Goal: Task Accomplishment & Management: Manage account settings

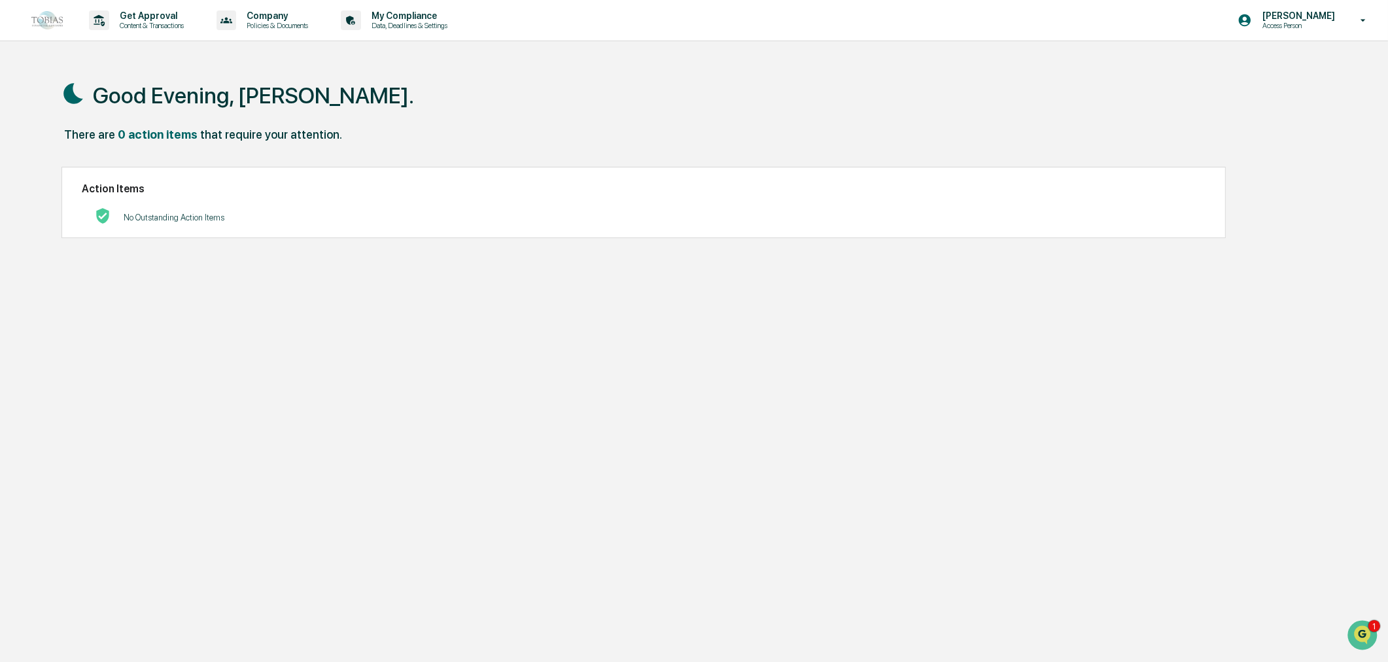
click at [292, 14] on p "Company" at bounding box center [275, 15] width 78 height 10
click at [158, 289] on div at bounding box center [144, 294] width 28 height 10
click at [162, 135] on div "0 action items" at bounding box center [158, 135] width 80 height 14
click at [1322, 24] on p "Access Person" at bounding box center [1297, 25] width 90 height 9
click at [1256, 61] on li "Switch to Admin view..." at bounding box center [1292, 66] width 183 height 24
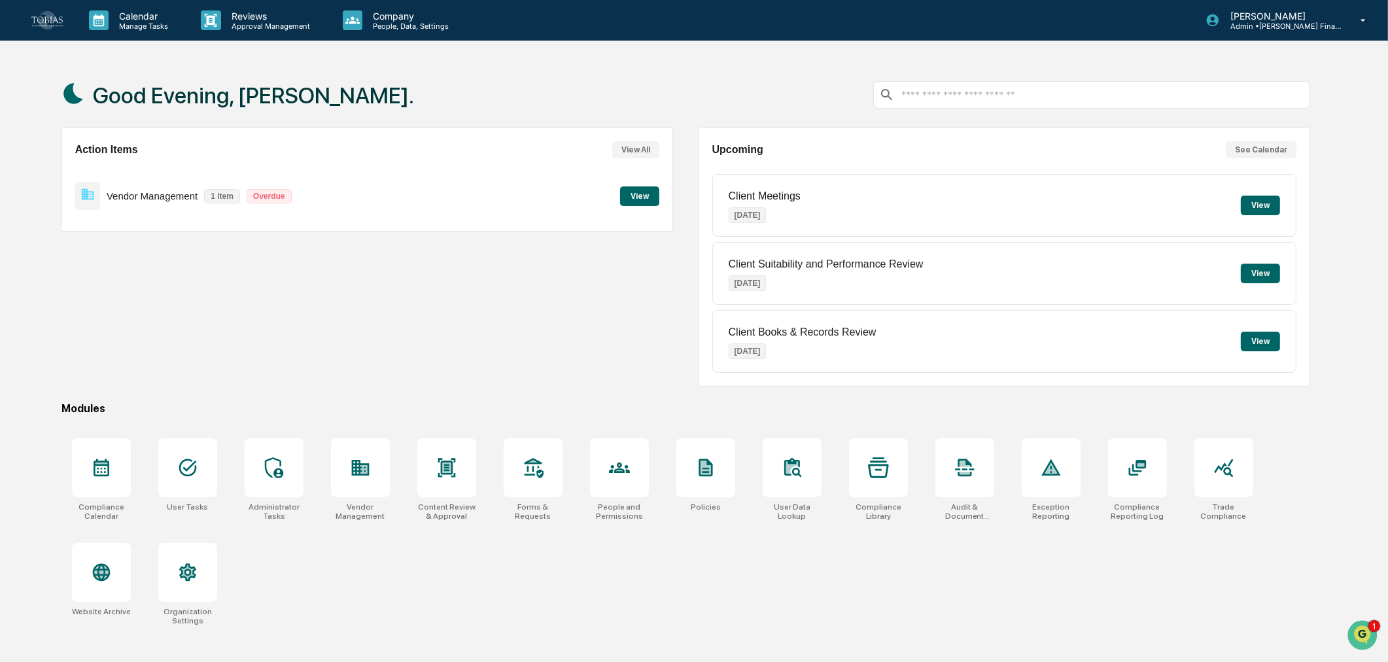
click at [649, 194] on button "View" at bounding box center [639, 196] width 39 height 20
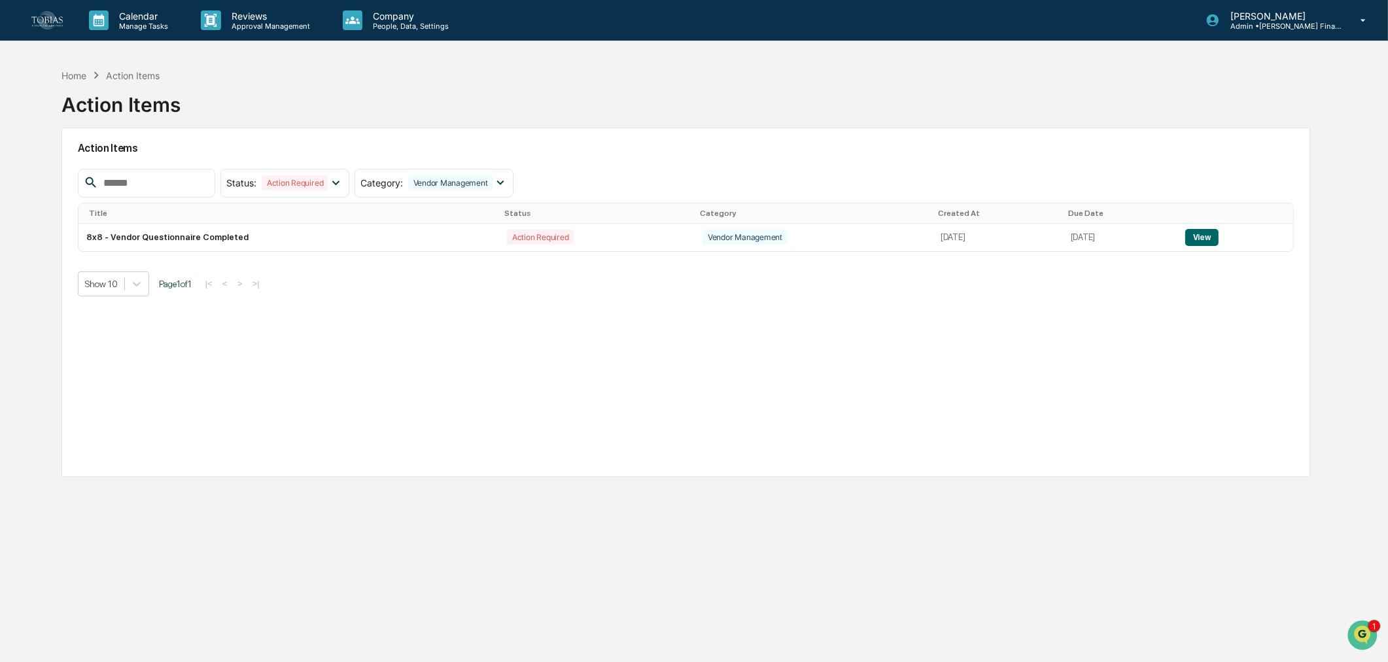
click at [77, 75] on div "Home" at bounding box center [73, 75] width 25 height 11
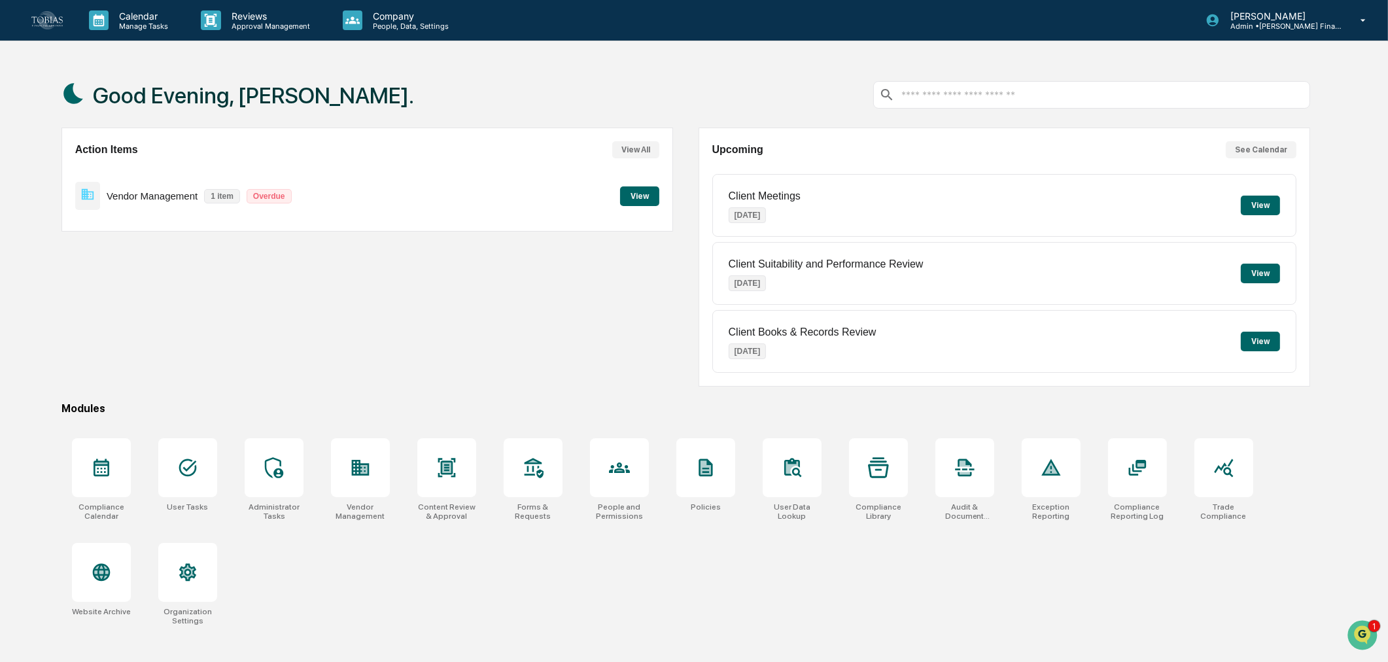
click at [354, 455] on div at bounding box center [360, 467] width 59 height 59
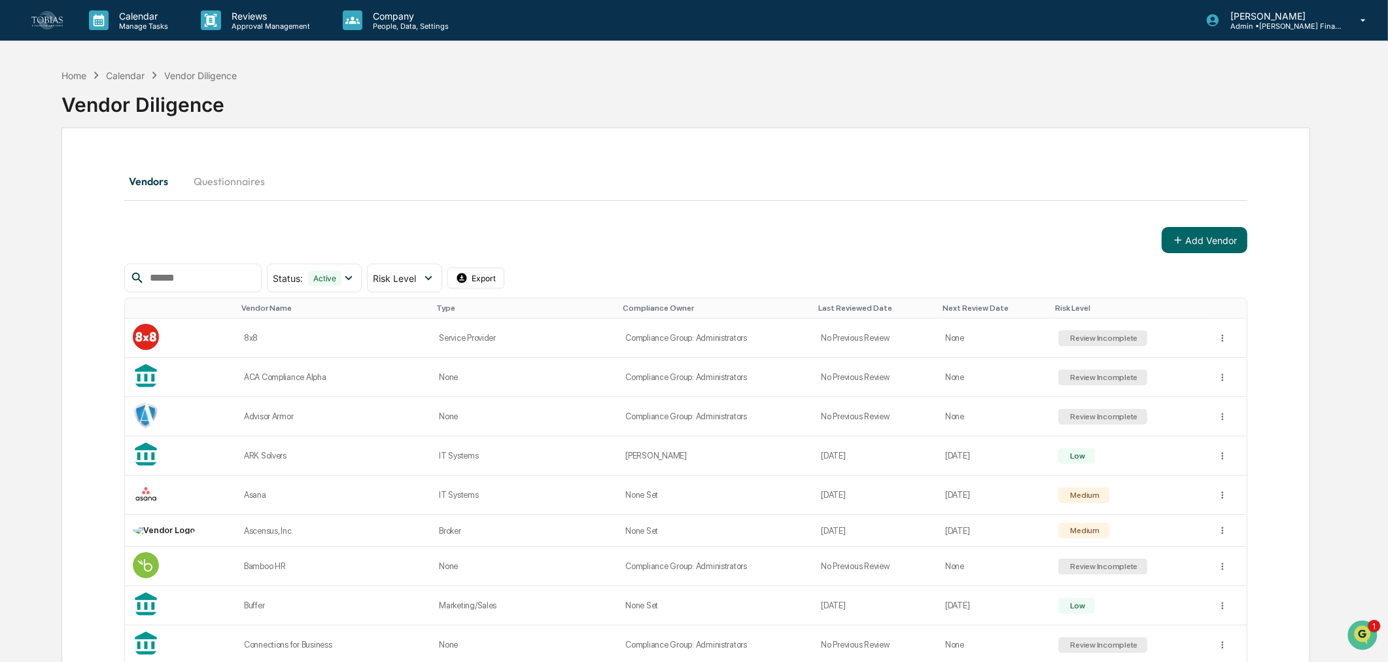
click at [172, 271] on input "text" at bounding box center [200, 277] width 111 height 17
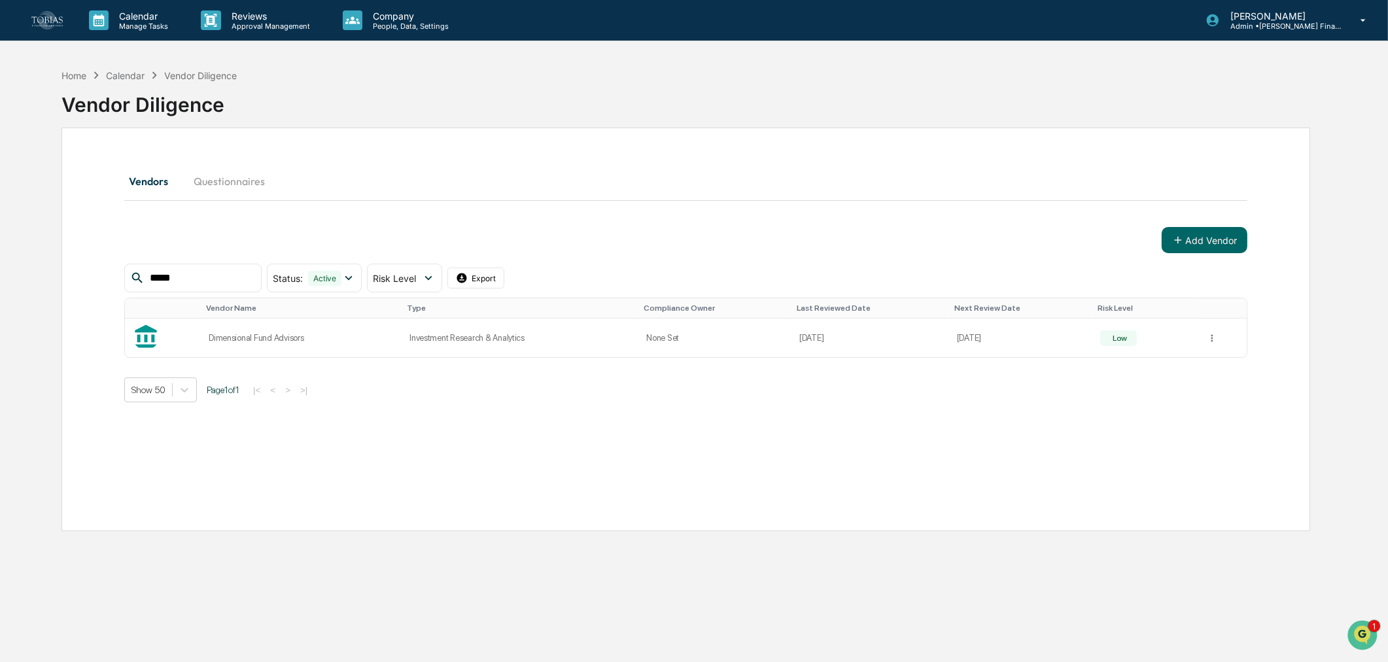
type input "*****"
click at [235, 345] on td "Dimensional Fund Advisors" at bounding box center [301, 338] width 201 height 39
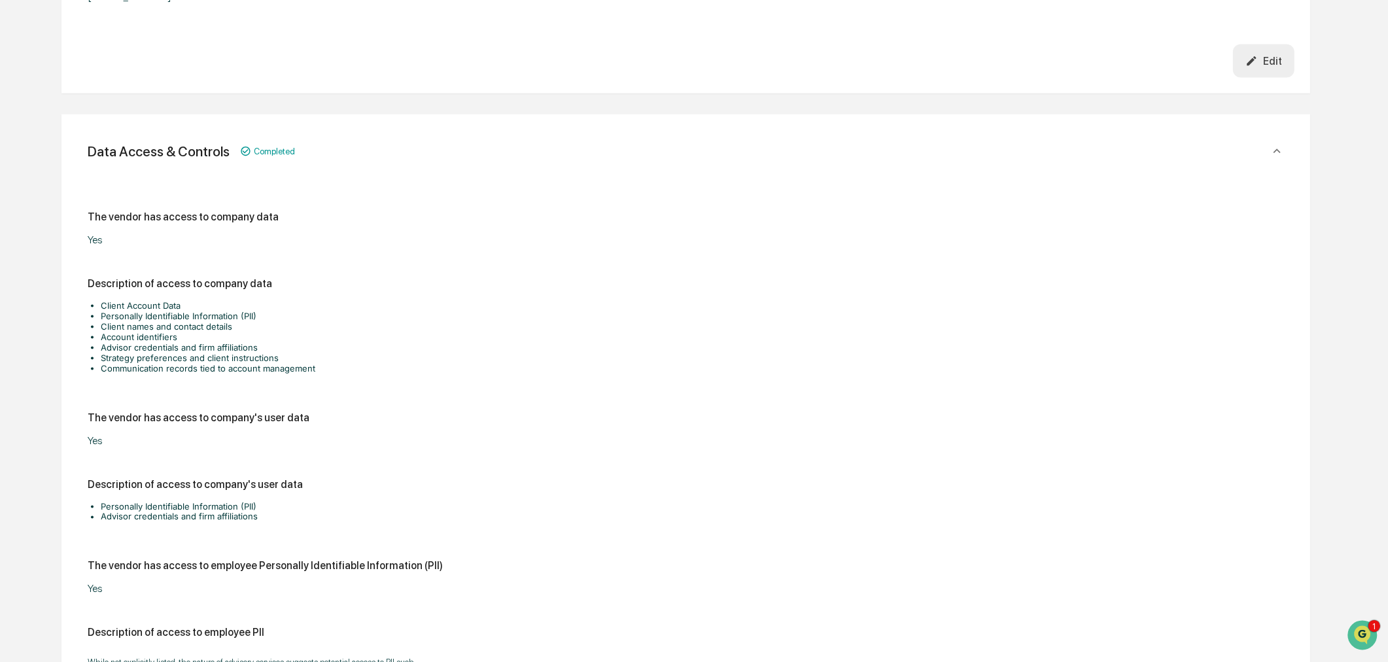
scroll to position [2689, 0]
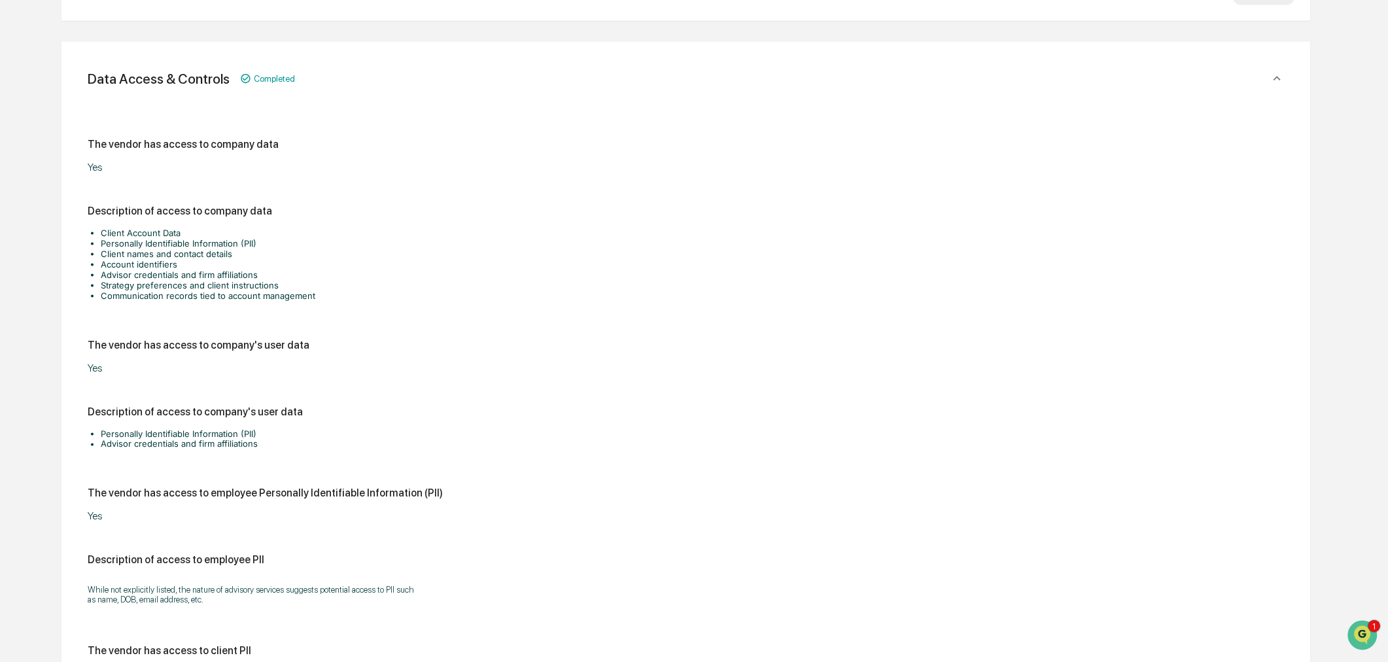
click at [315, 406] on div "Description of access to company's user data Personally Identifiable Informatio…" at bounding box center [686, 431] width 1197 height 50
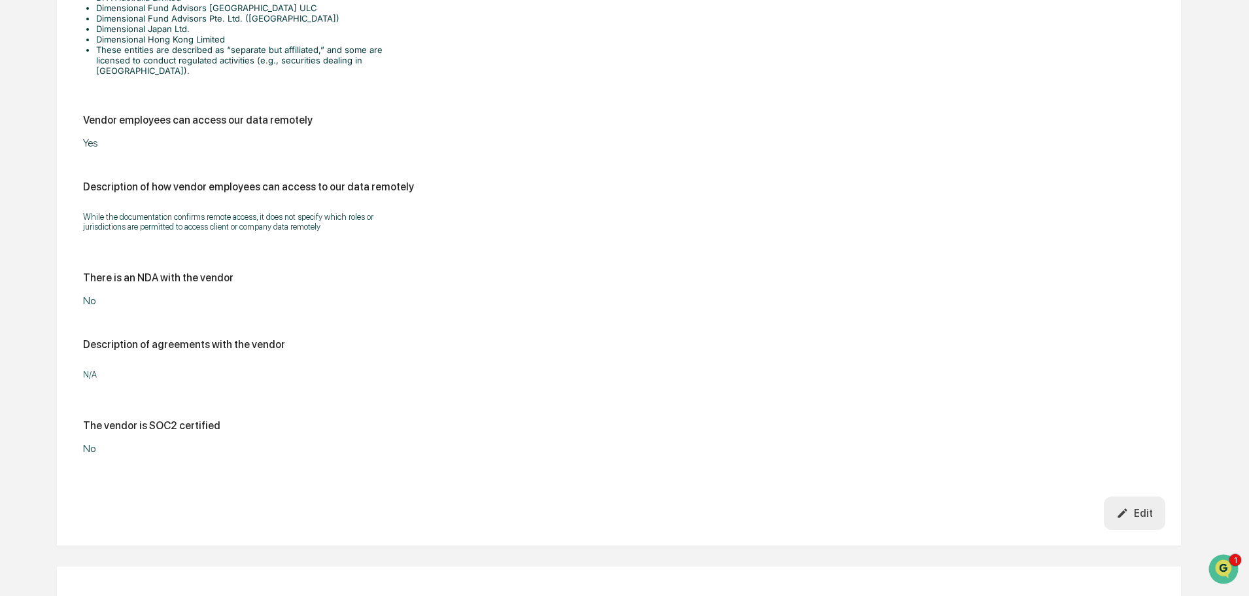
scroll to position [3815, 0]
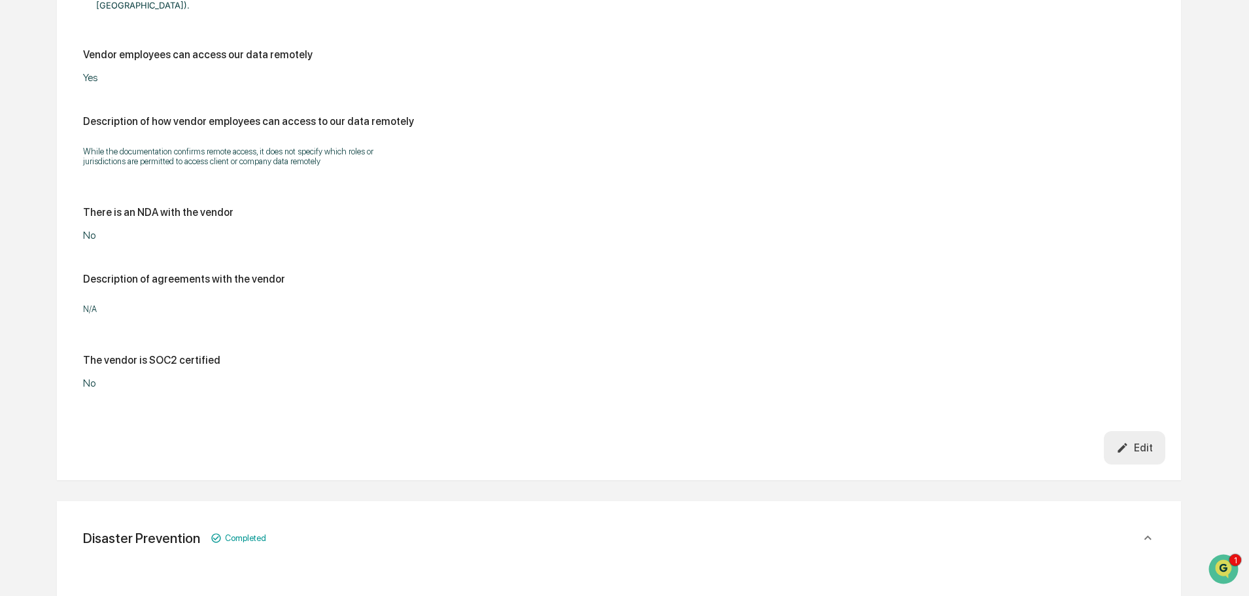
click at [164, 298] on div "​N/A" at bounding box center [619, 309] width 1072 height 27
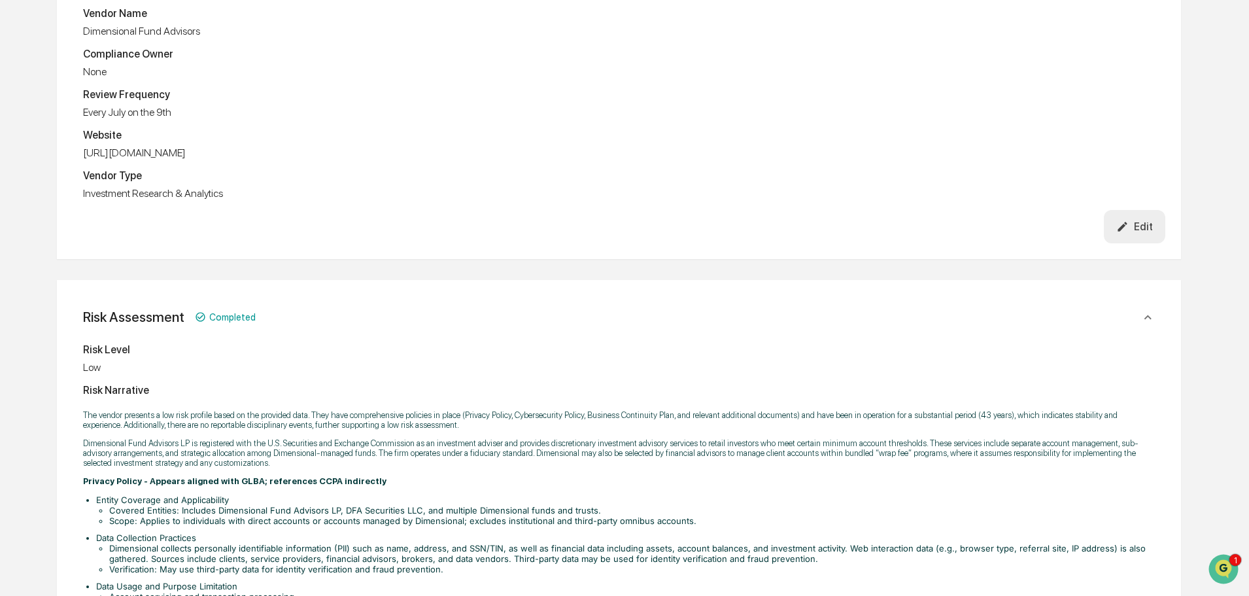
scroll to position [0, 0]
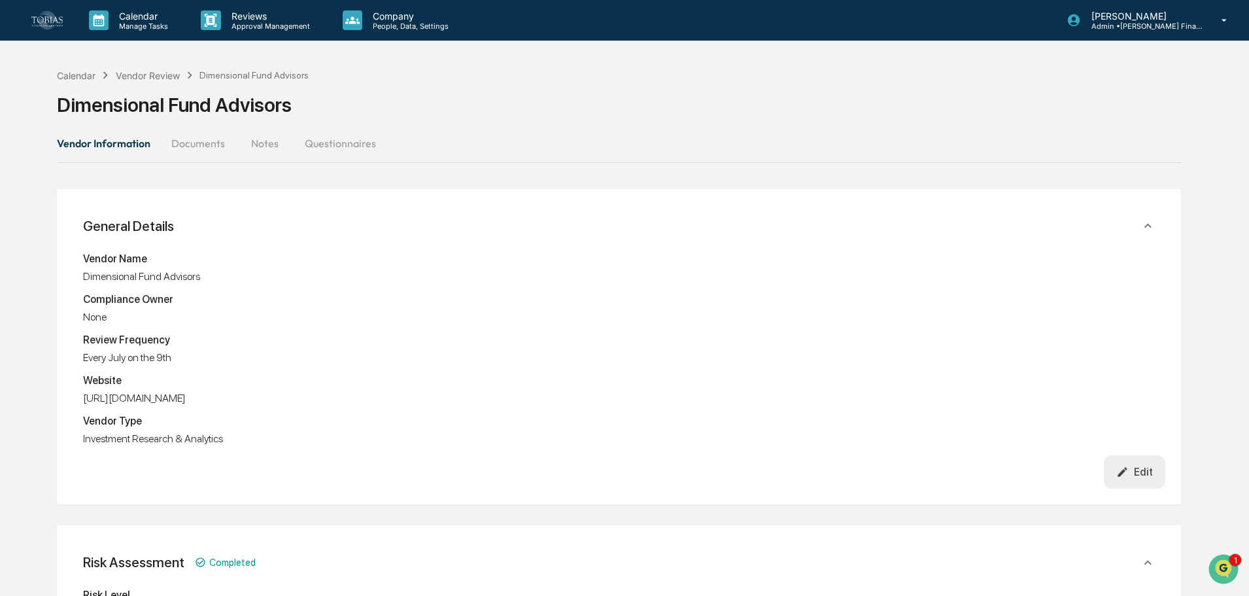
drag, startPoint x: 594, startPoint y: 460, endPoint x: 597, endPoint y: 256, distance: 204.1
click at [204, 150] on button "Documents" at bounding box center [198, 143] width 75 height 31
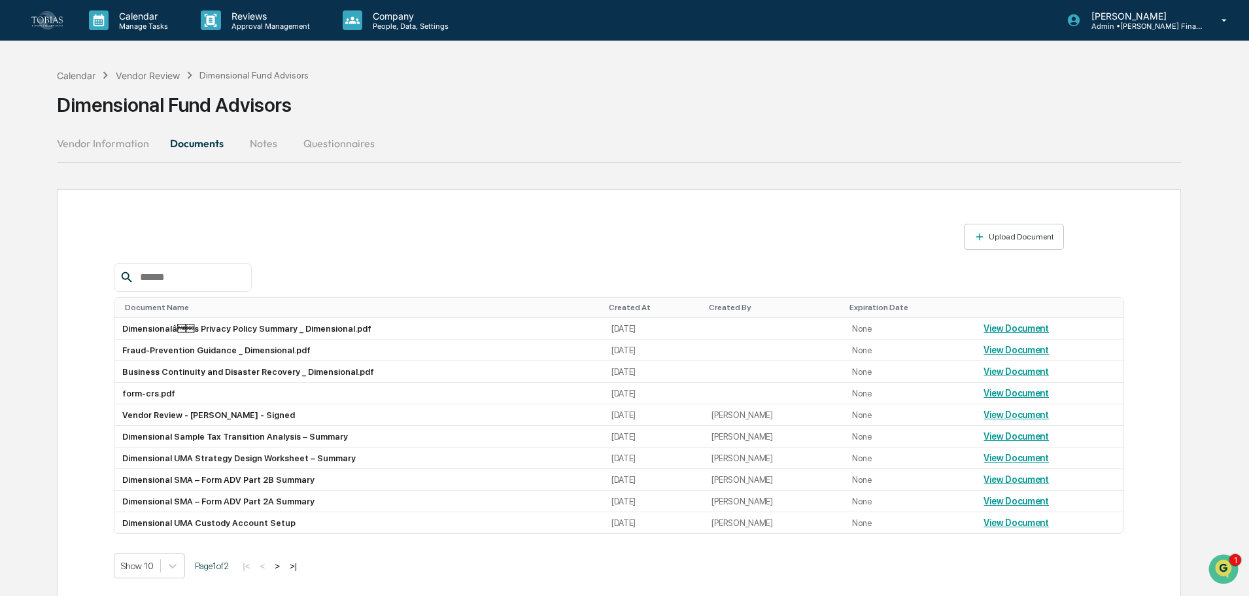
scroll to position [62, 0]
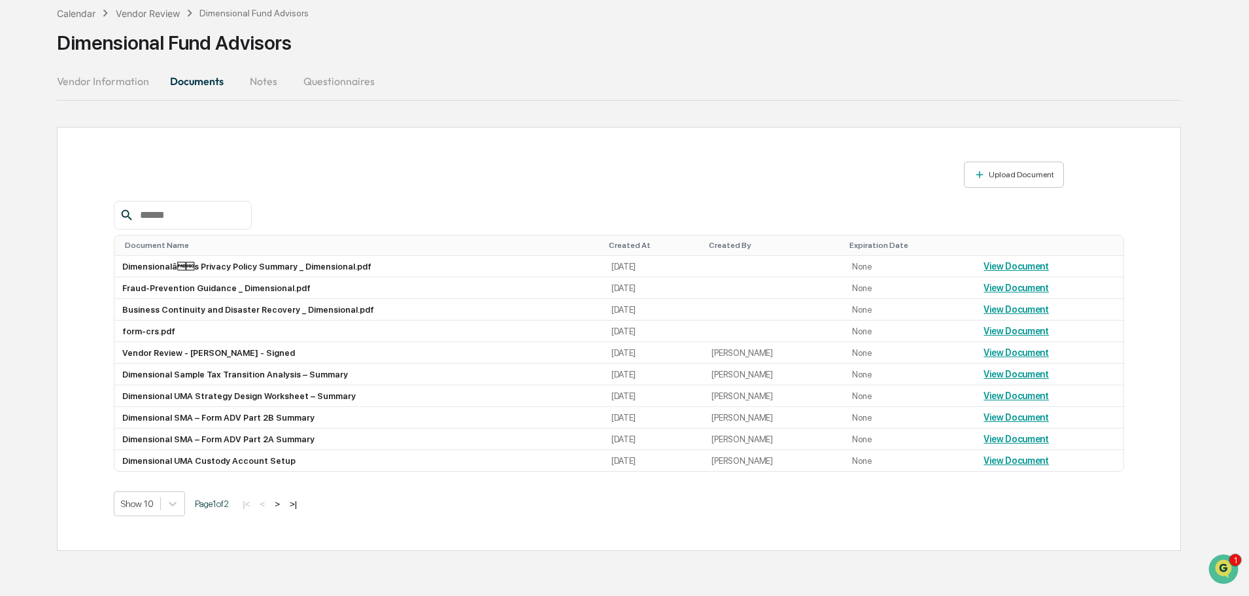
click at [271, 80] on button "Notes" at bounding box center [263, 80] width 59 height 31
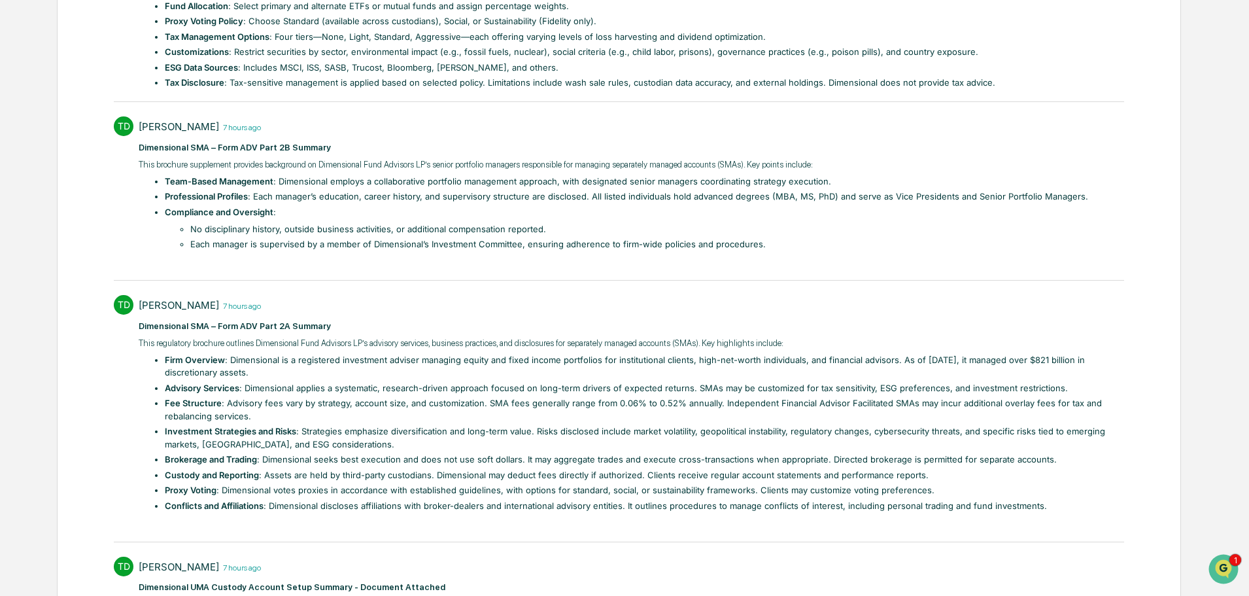
scroll to position [0, 0]
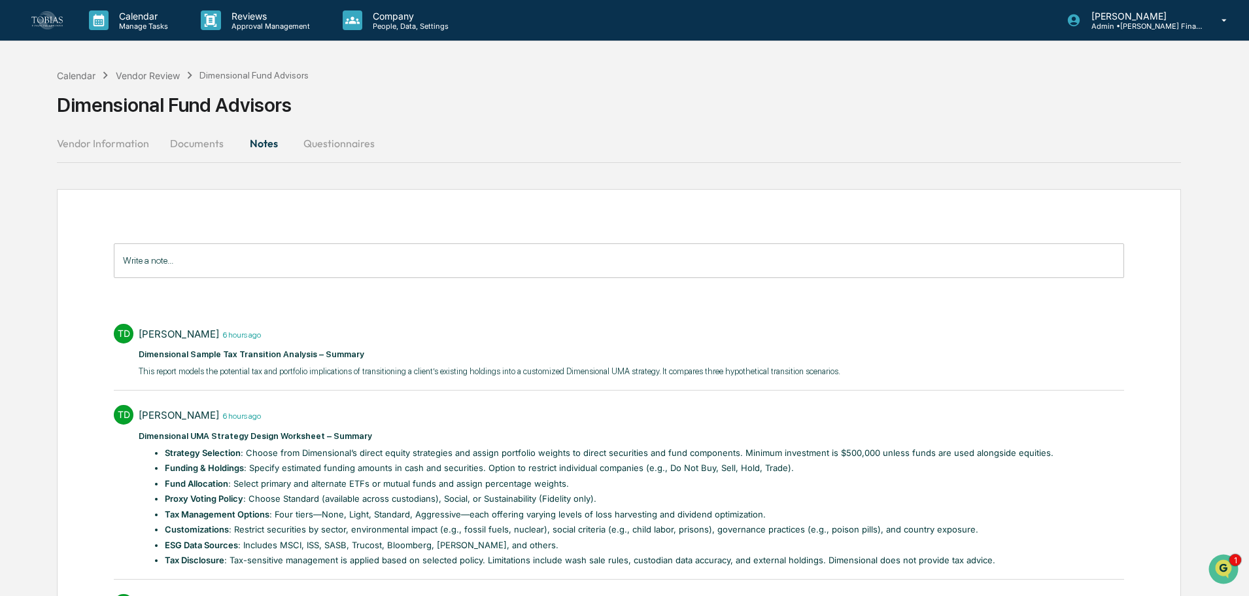
click at [306, 143] on button "Questionnaires" at bounding box center [339, 143] width 92 height 31
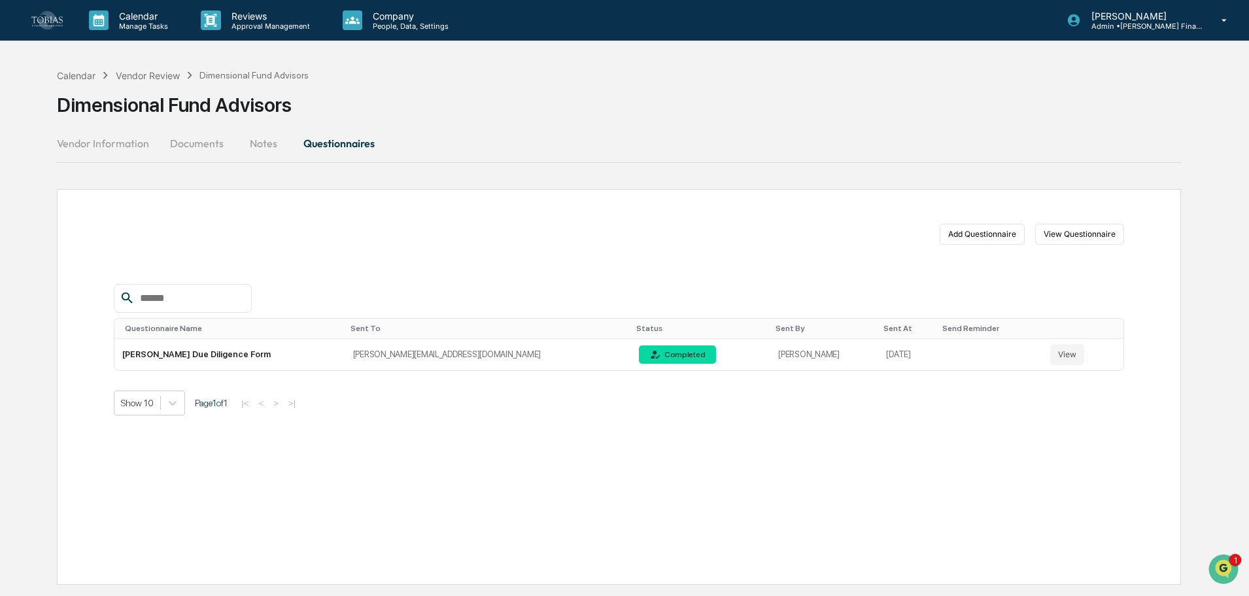
click at [394, 351] on td "marvin@tobiasfinancial.com" at bounding box center [488, 355] width 286 height 32
click at [1050, 349] on button "View" at bounding box center [1067, 354] width 34 height 21
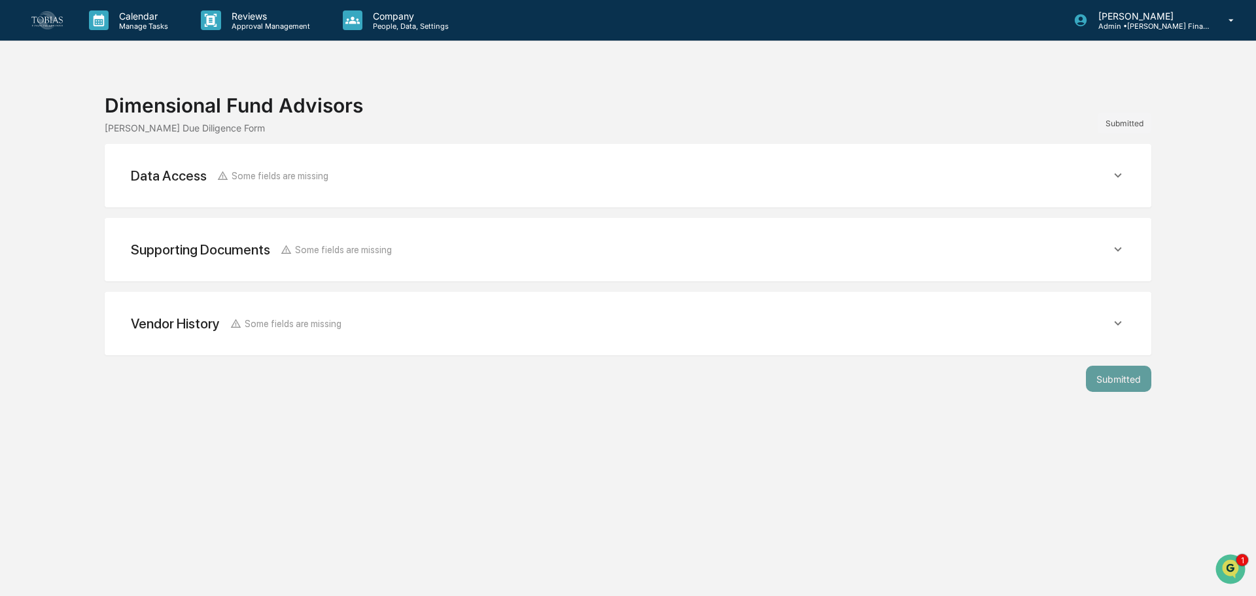
click at [289, 164] on div "Data Access Some fields are missing" at bounding box center [627, 176] width 1015 height 32
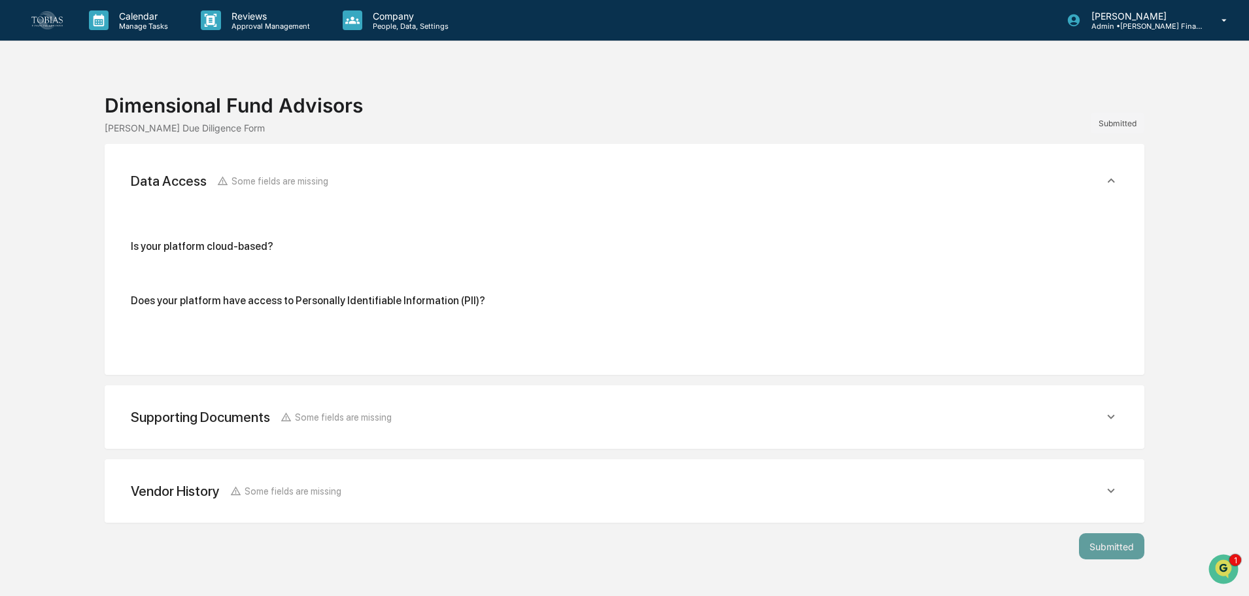
click at [334, 408] on div "Supporting Documents Some fields are missing" at bounding box center [624, 417] width 1009 height 32
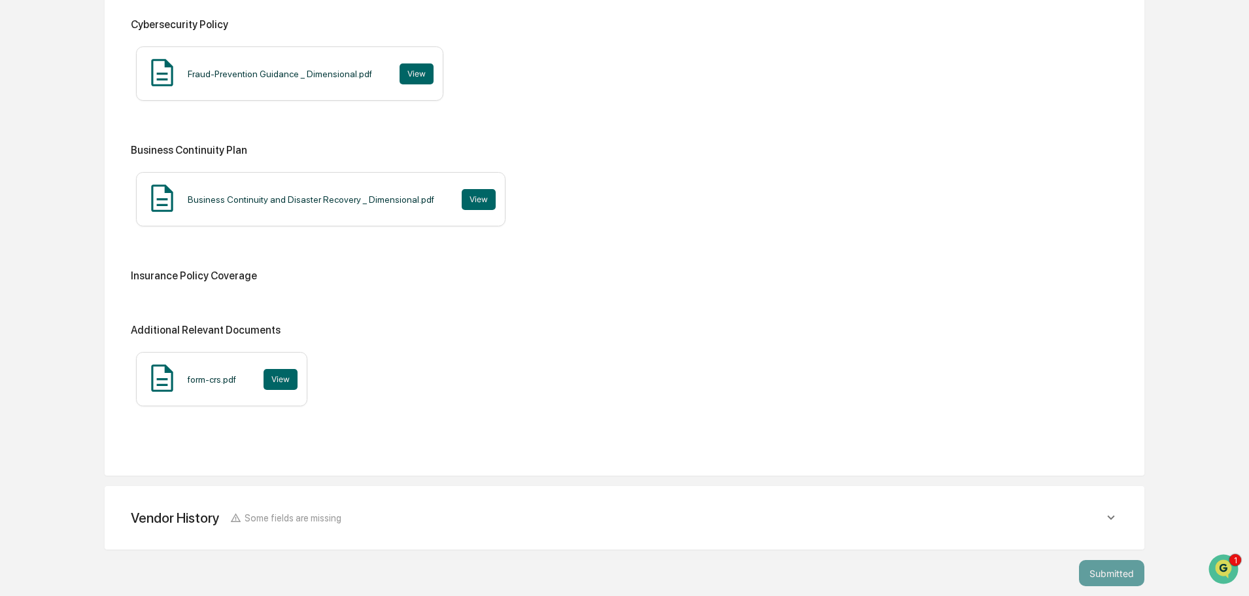
scroll to position [683, 0]
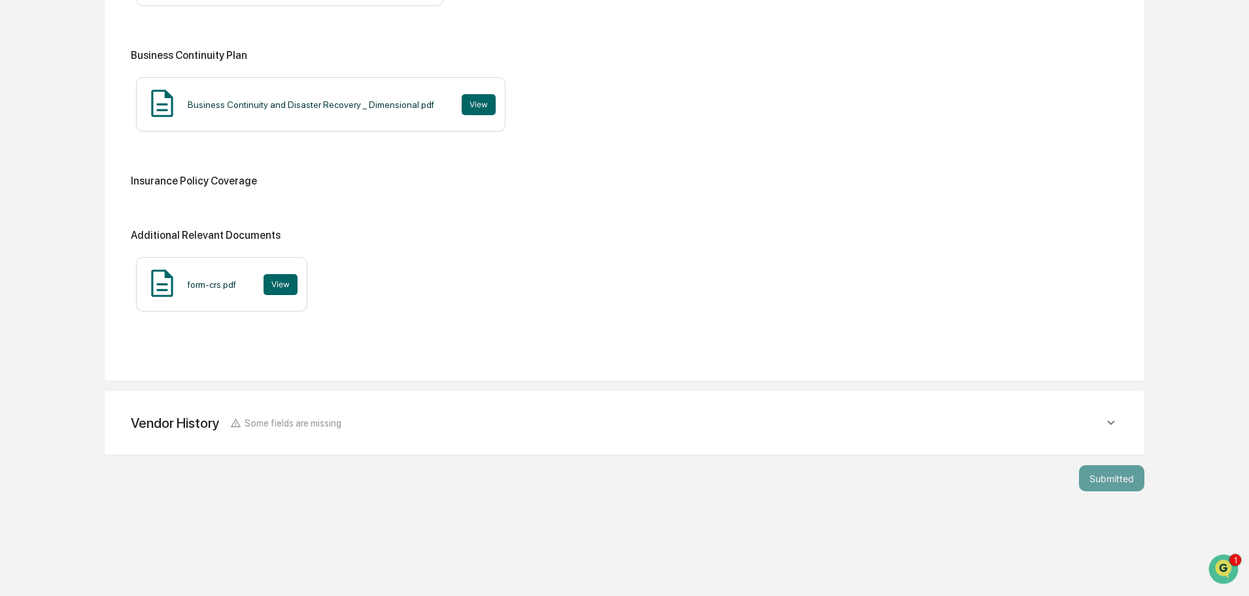
click at [353, 428] on div "Vendor History Some fields are missing" at bounding box center [617, 423] width 973 height 16
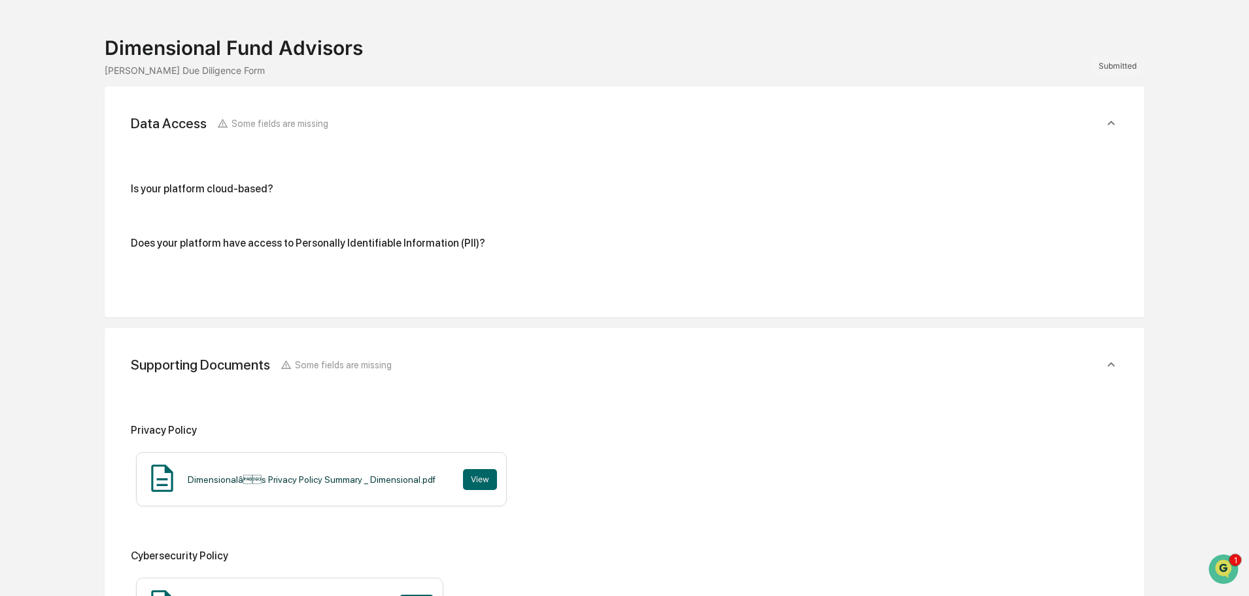
scroll to position [0, 0]
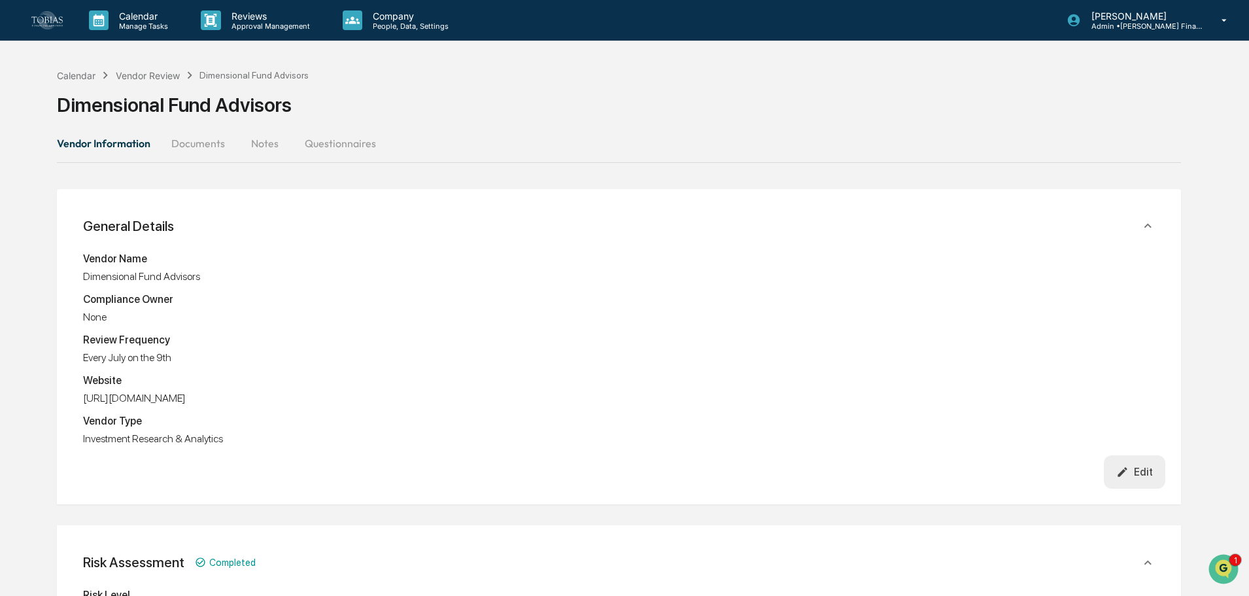
click at [192, 141] on button "Documents" at bounding box center [198, 143] width 75 height 31
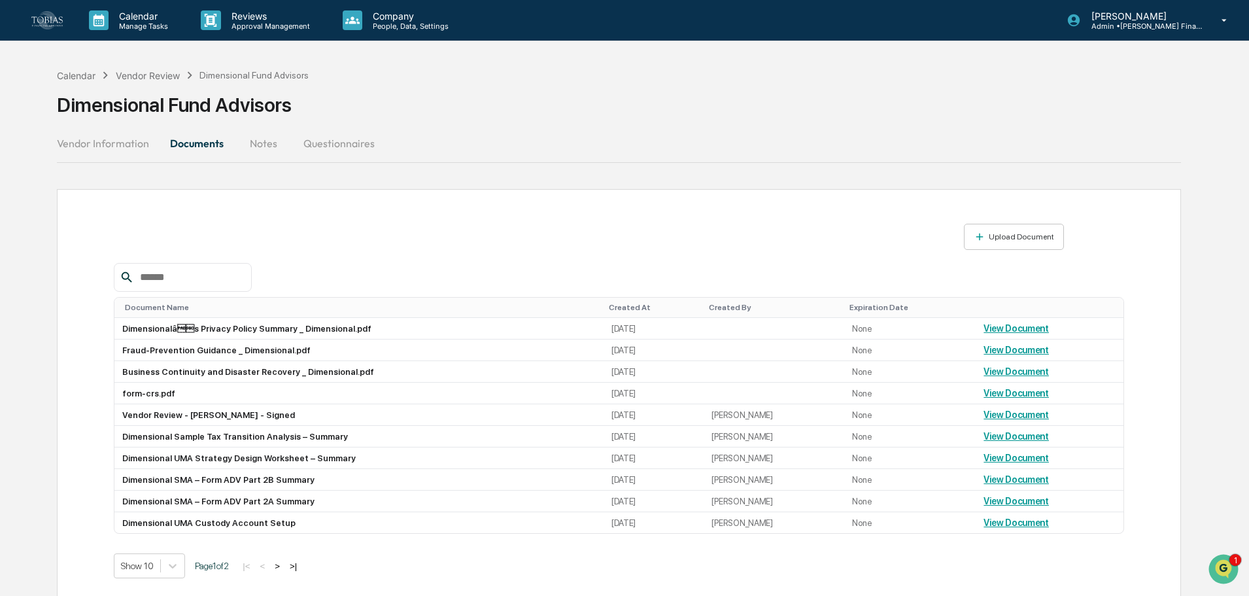
scroll to position [62, 0]
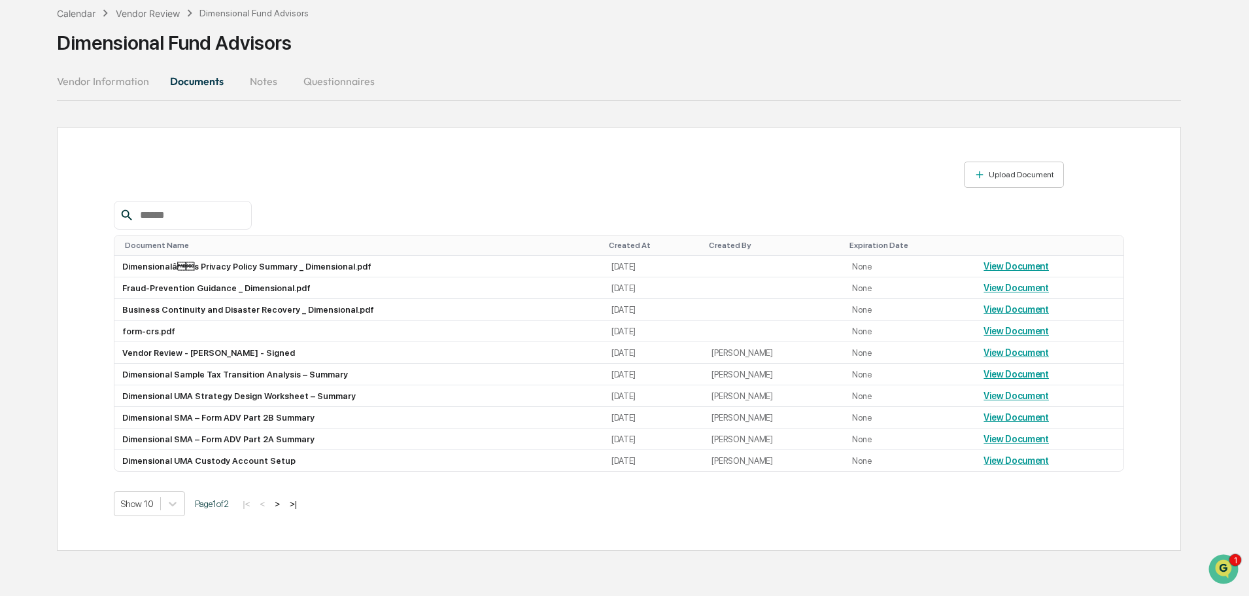
click at [182, 265] on td "Dimensionalâs Privacy Policy Summary _ Dimensional.pdf" at bounding box center [358, 267] width 489 height 22
click at [1016, 353] on link "View Document" at bounding box center [1016, 352] width 65 height 10
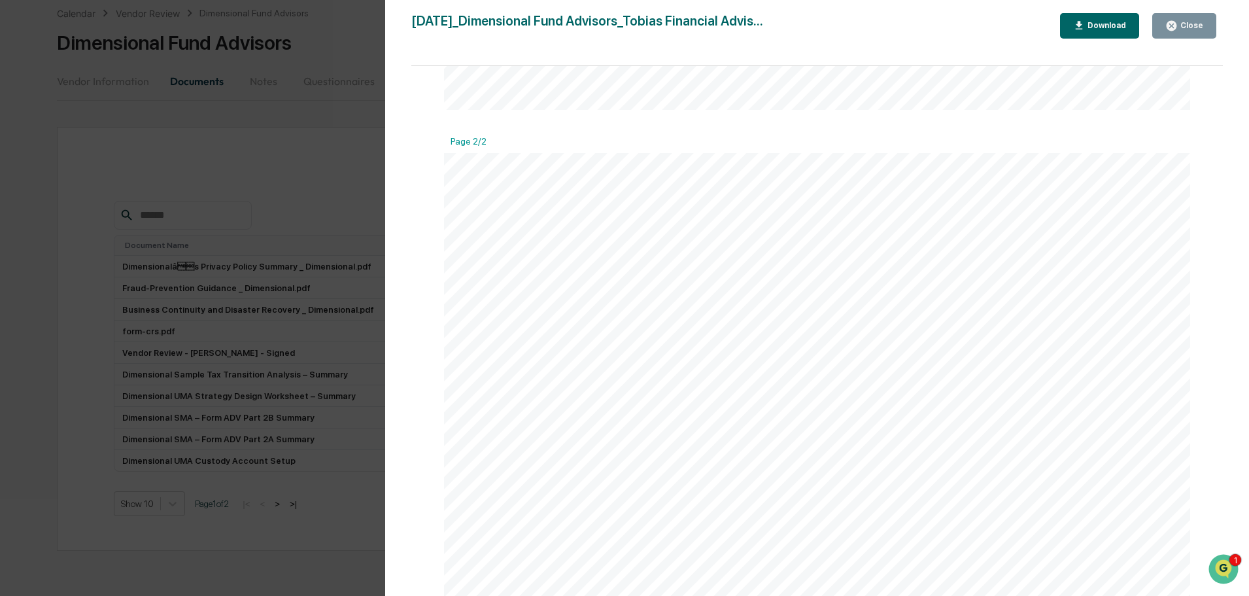
scroll to position [976, 0]
click at [1184, 44] on div "2025-08-28_Dimensional Fund Advisors_Tobias Financial Advis... Close Download P…" at bounding box center [817, 311] width 812 height 596
click at [1184, 27] on div "Close" at bounding box center [1191, 25] width 26 height 9
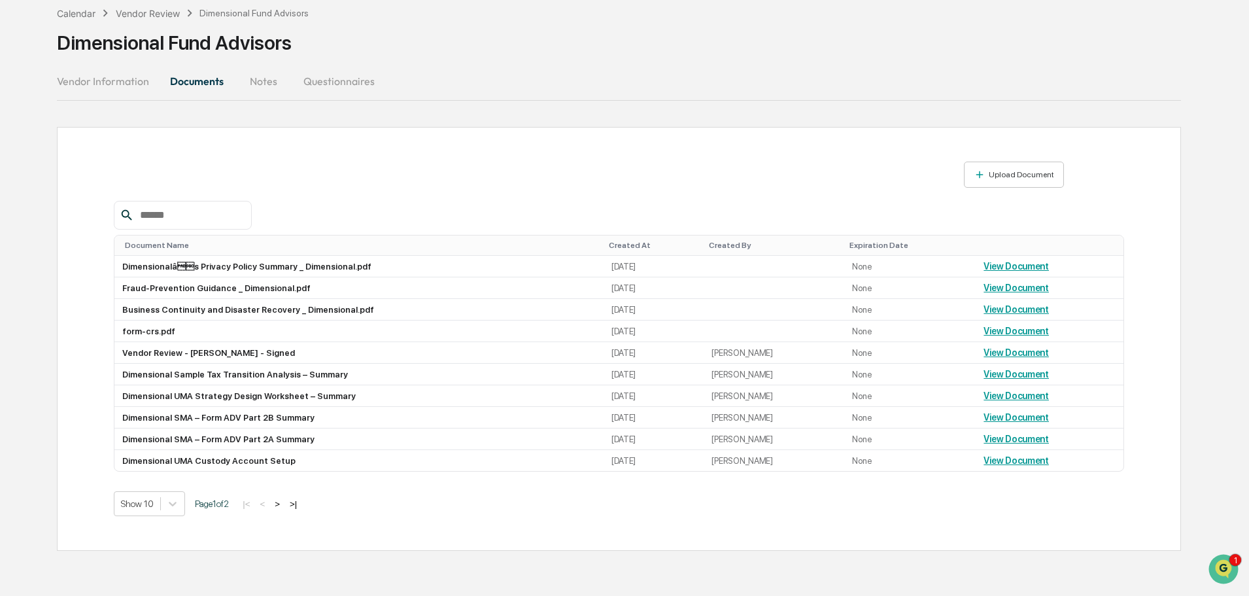
scroll to position [0, 0]
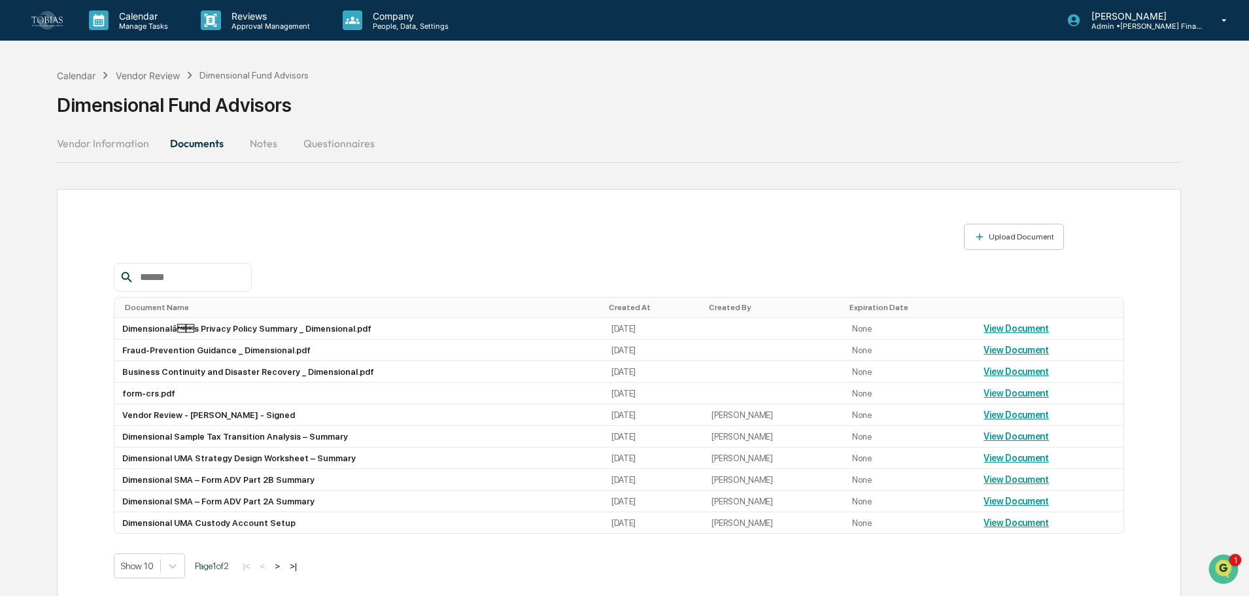
click at [257, 140] on button "Notes" at bounding box center [263, 143] width 59 height 31
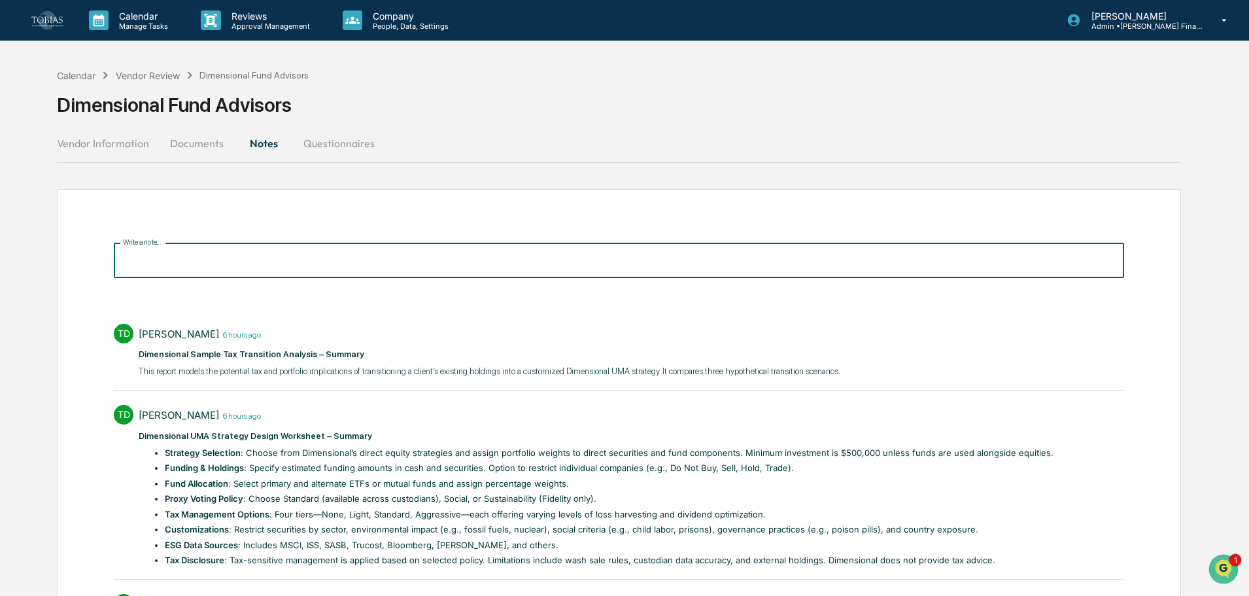
click at [224, 265] on input "Write a note..." at bounding box center [619, 260] width 1010 height 35
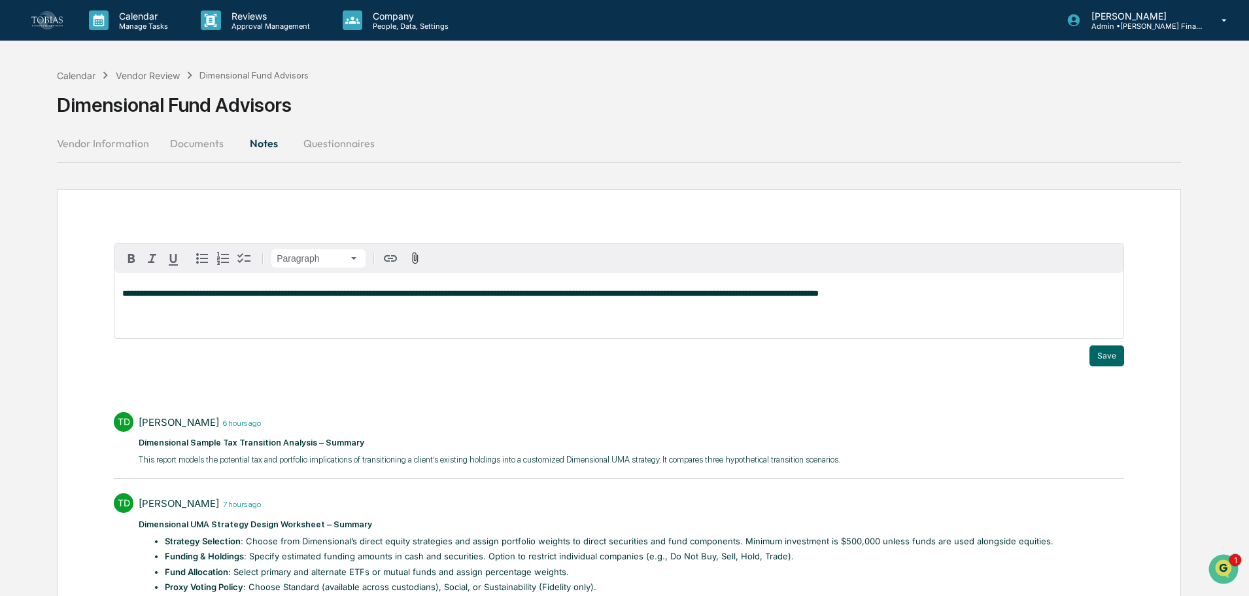
click at [1111, 350] on button "Save" at bounding box center [1107, 355] width 35 height 21
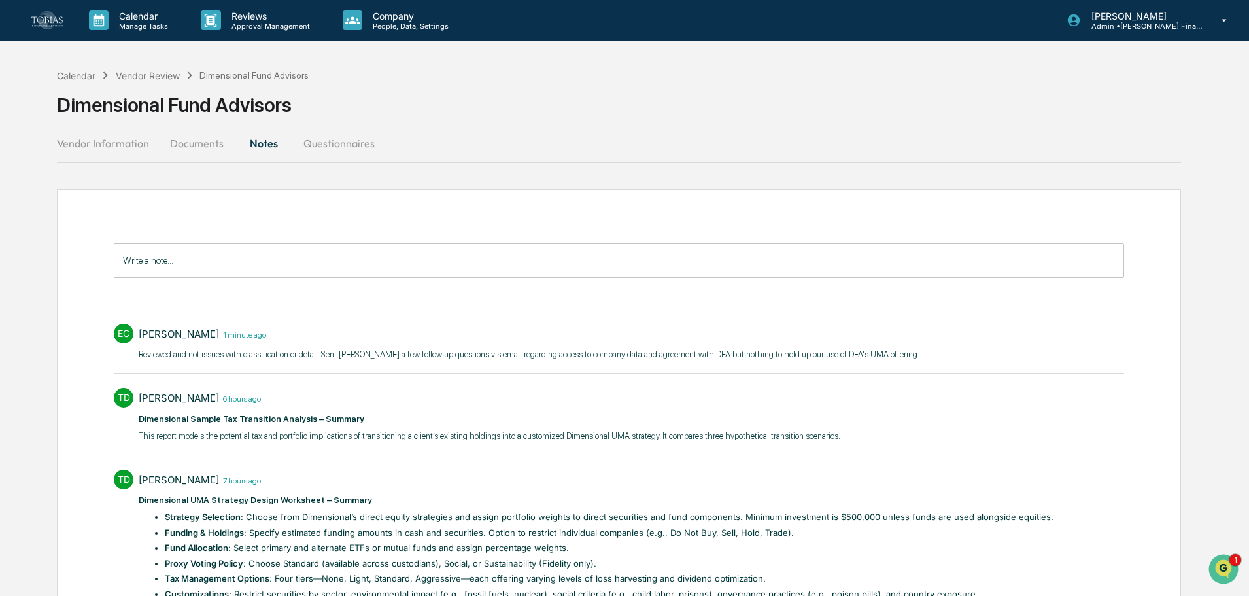
click at [141, 67] on div "Calendar Vendor Review Dimensional Fund Advisors Dimensional Fund Advisors" at bounding box center [619, 94] width 1124 height 65
click at [147, 70] on div "Vendor Review" at bounding box center [148, 75] width 64 height 11
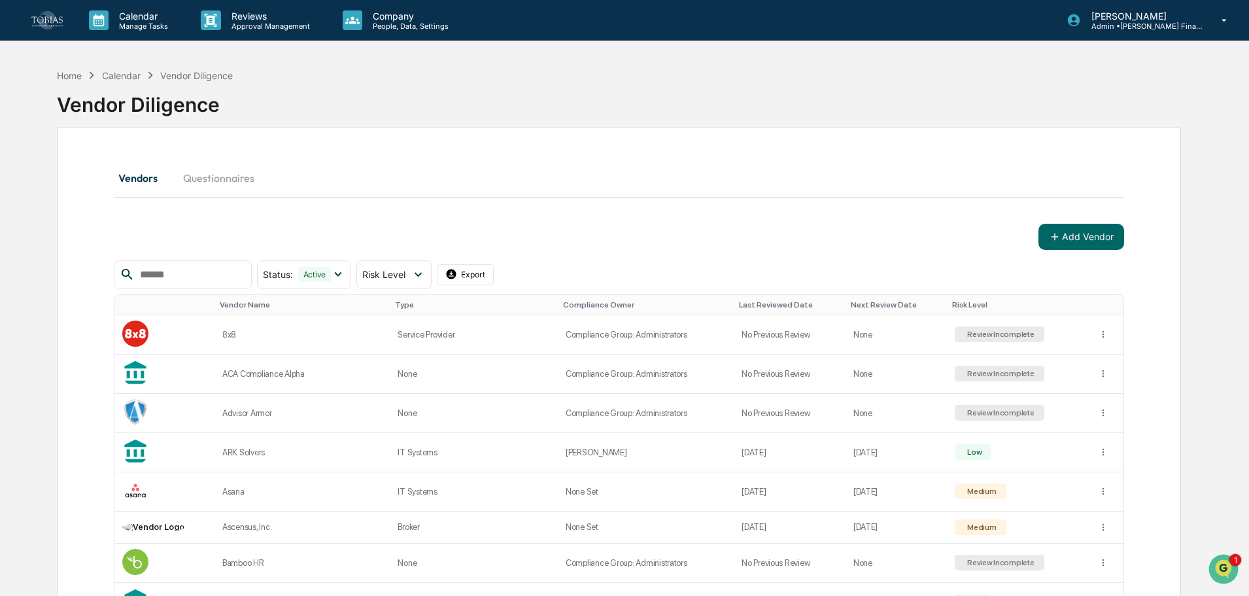
click at [145, 277] on input "text" at bounding box center [190, 274] width 111 height 17
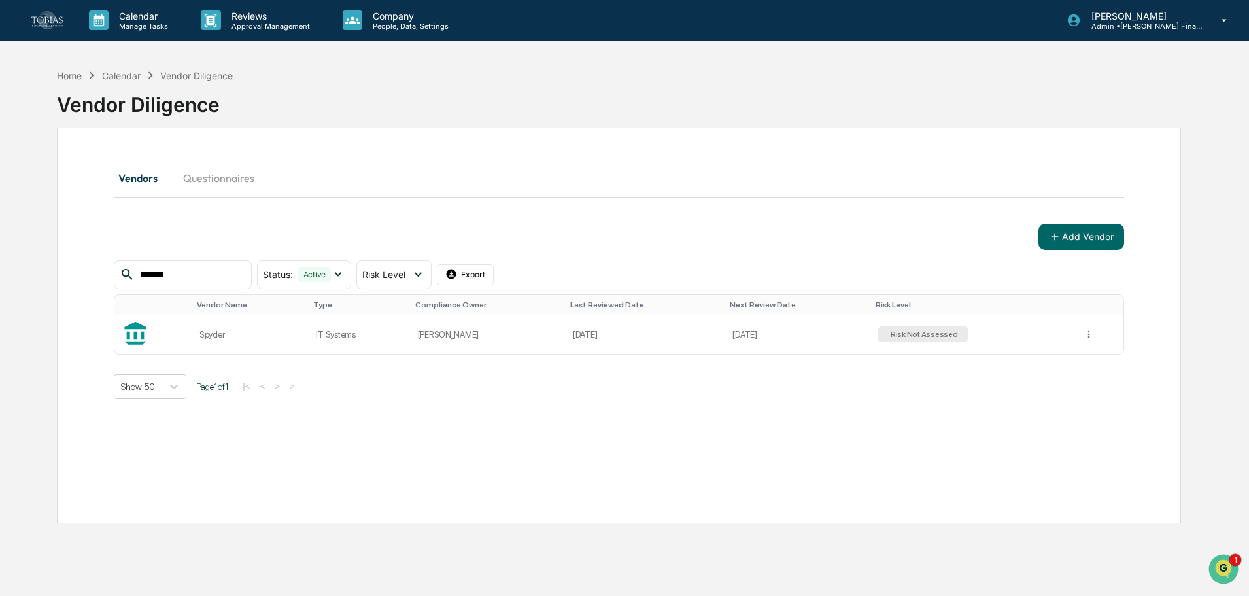
type input "******"
click at [285, 328] on td "Spyder" at bounding box center [250, 334] width 116 height 39
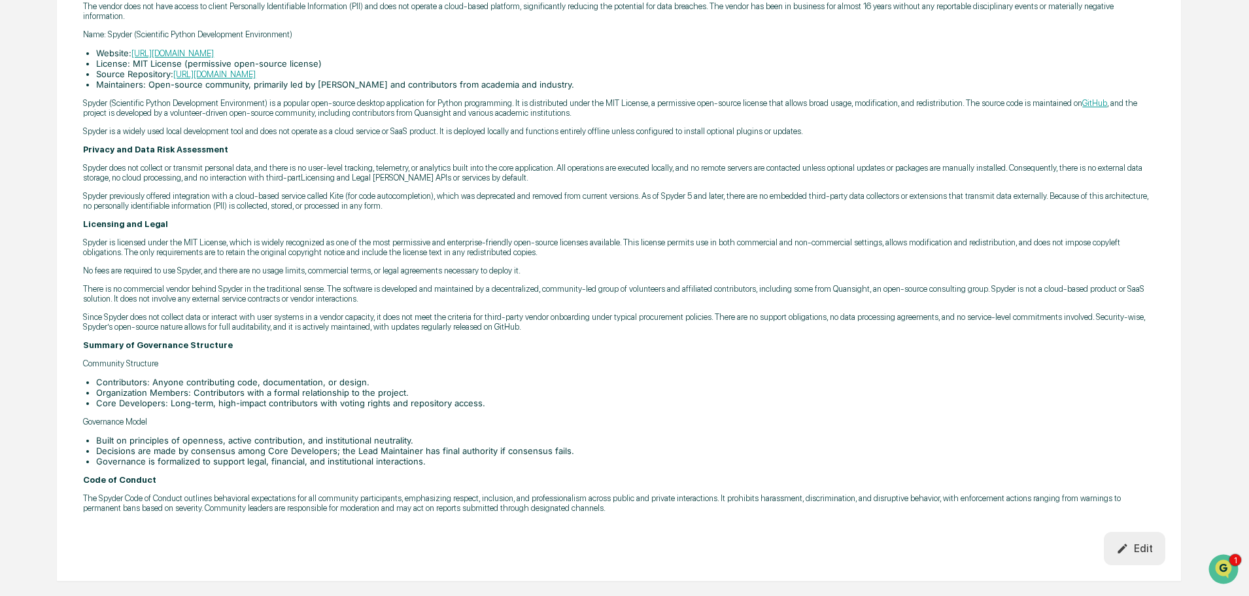
scroll to position [327, 0]
